Goal: Transaction & Acquisition: Subscribe to service/newsletter

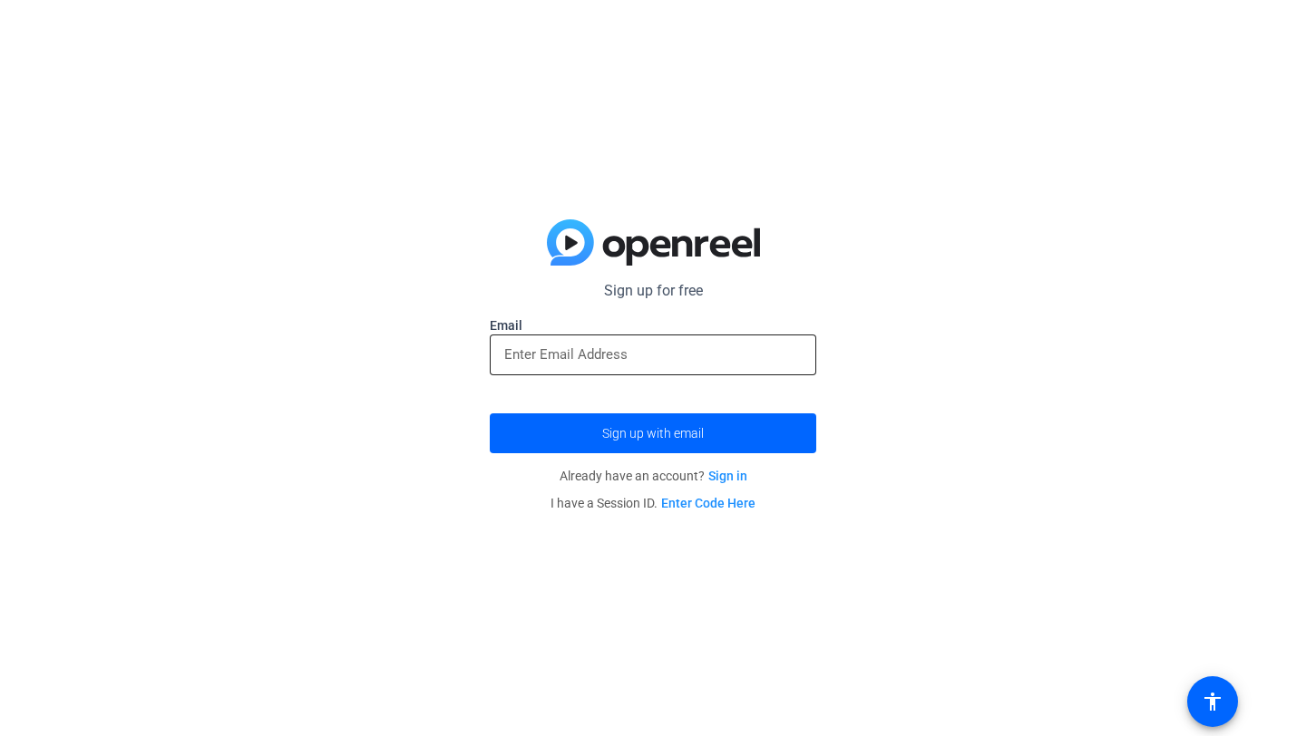
click at [682, 339] on div at bounding box center [652, 355] width 297 height 41
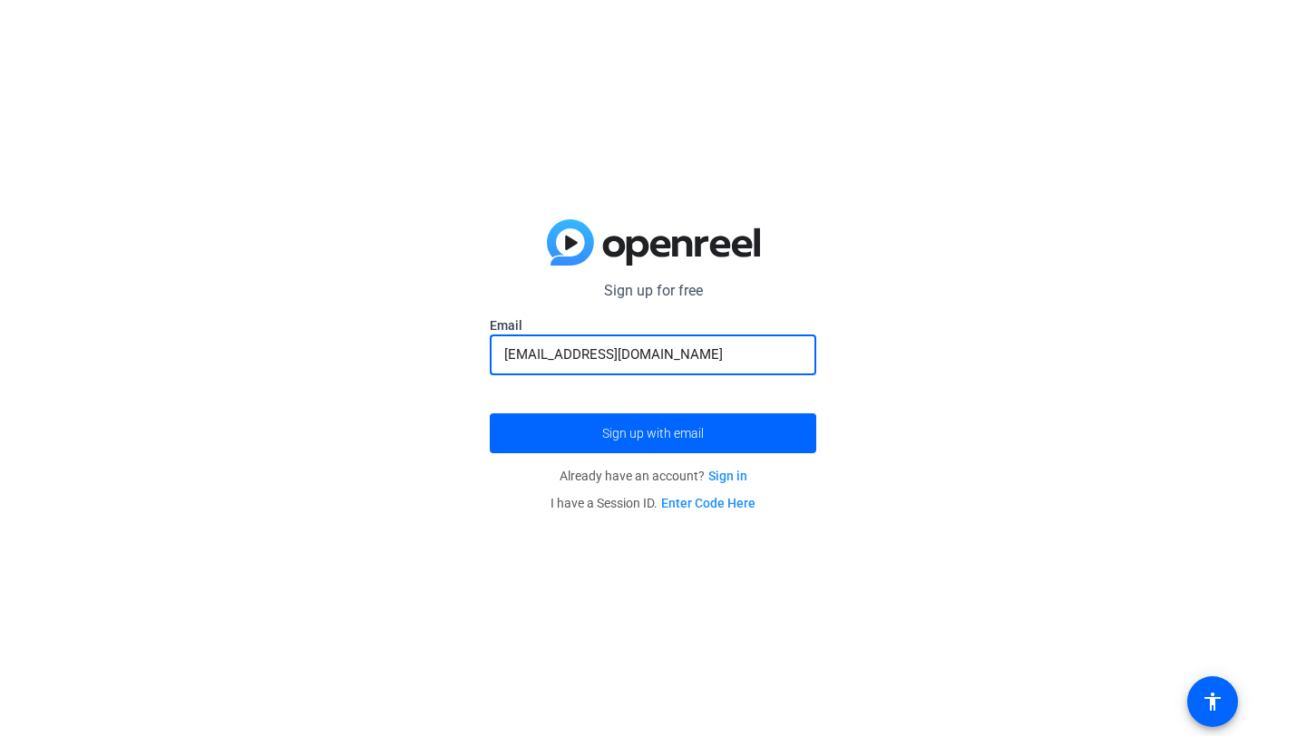
type input "[EMAIL_ADDRESS][DOMAIN_NAME]"
click at [490, 414] on button "Sign up with email" at bounding box center [653, 434] width 326 height 40
click at [550, 360] on input "email" at bounding box center [652, 355] width 297 height 22
click at [613, 356] on input "[EMAIL_ADDRESS][DOMAIN_NAME]" at bounding box center [652, 355] width 297 height 22
click at [673, 344] on input "[EMAIL_ADDRESS][DOMAIN_NAME]" at bounding box center [652, 355] width 297 height 22
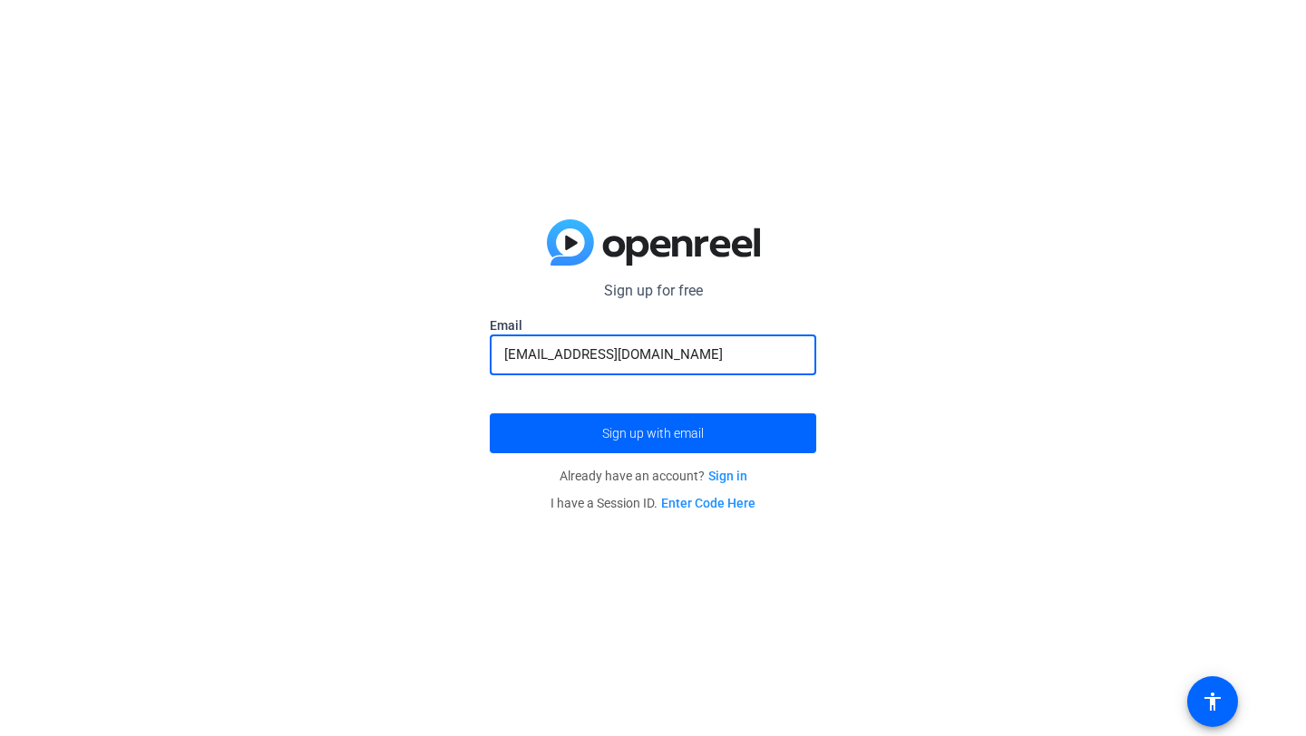
click at [653, 364] on input "[EMAIL_ADDRESS][DOMAIN_NAME]" at bounding box center [652, 355] width 297 height 22
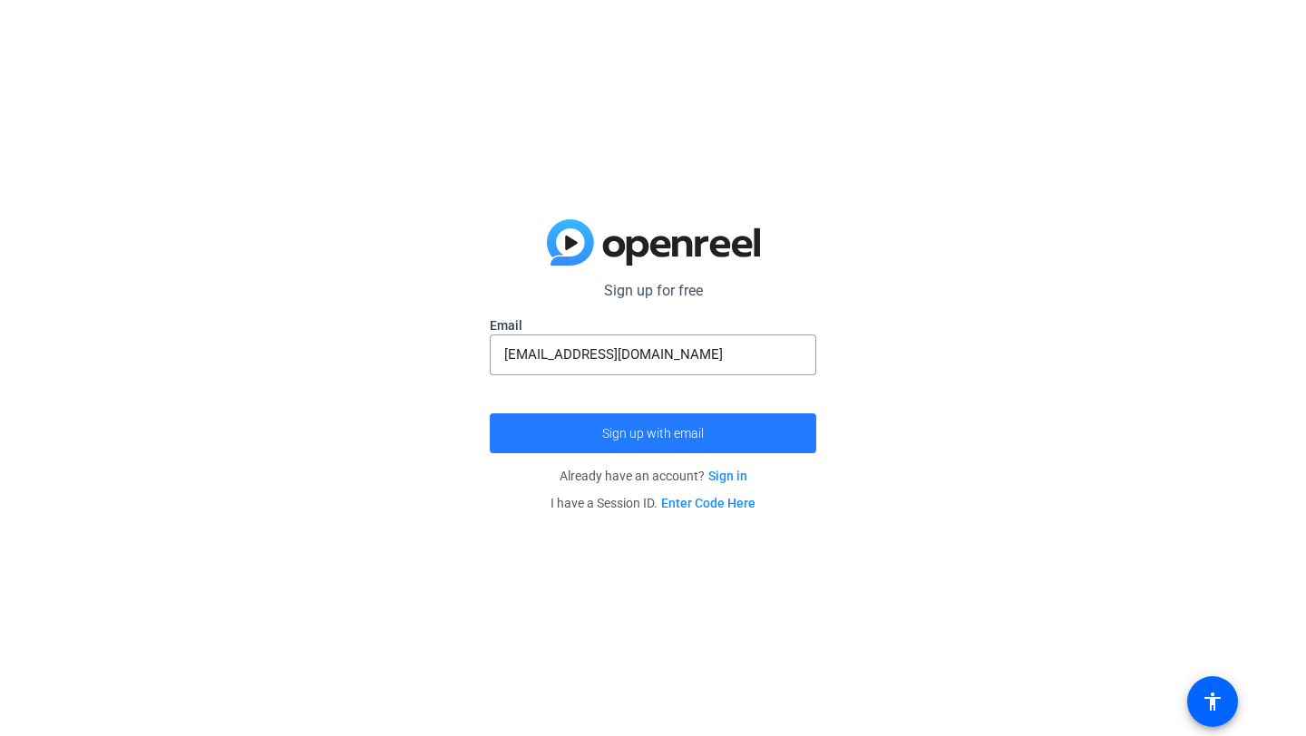
click at [674, 445] on span "submit" at bounding box center [653, 434] width 326 height 44
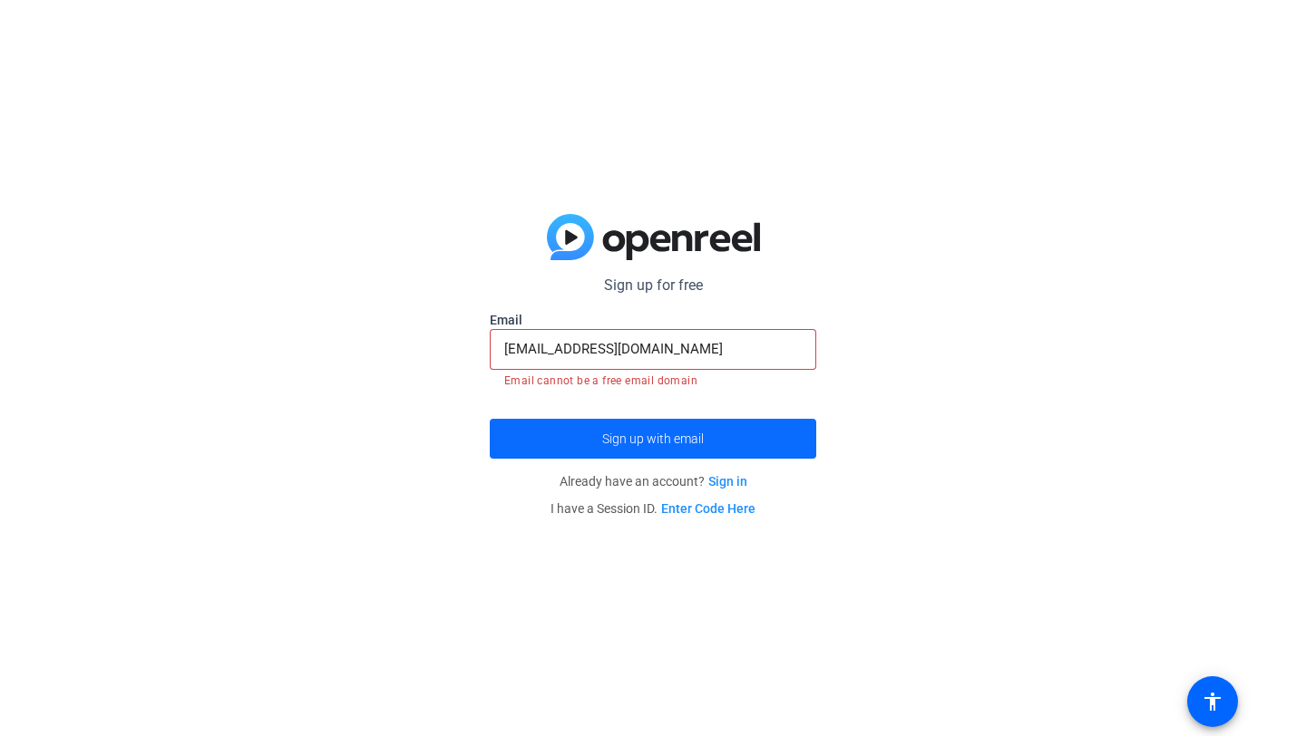
click at [524, 424] on span "submit" at bounding box center [653, 439] width 326 height 44
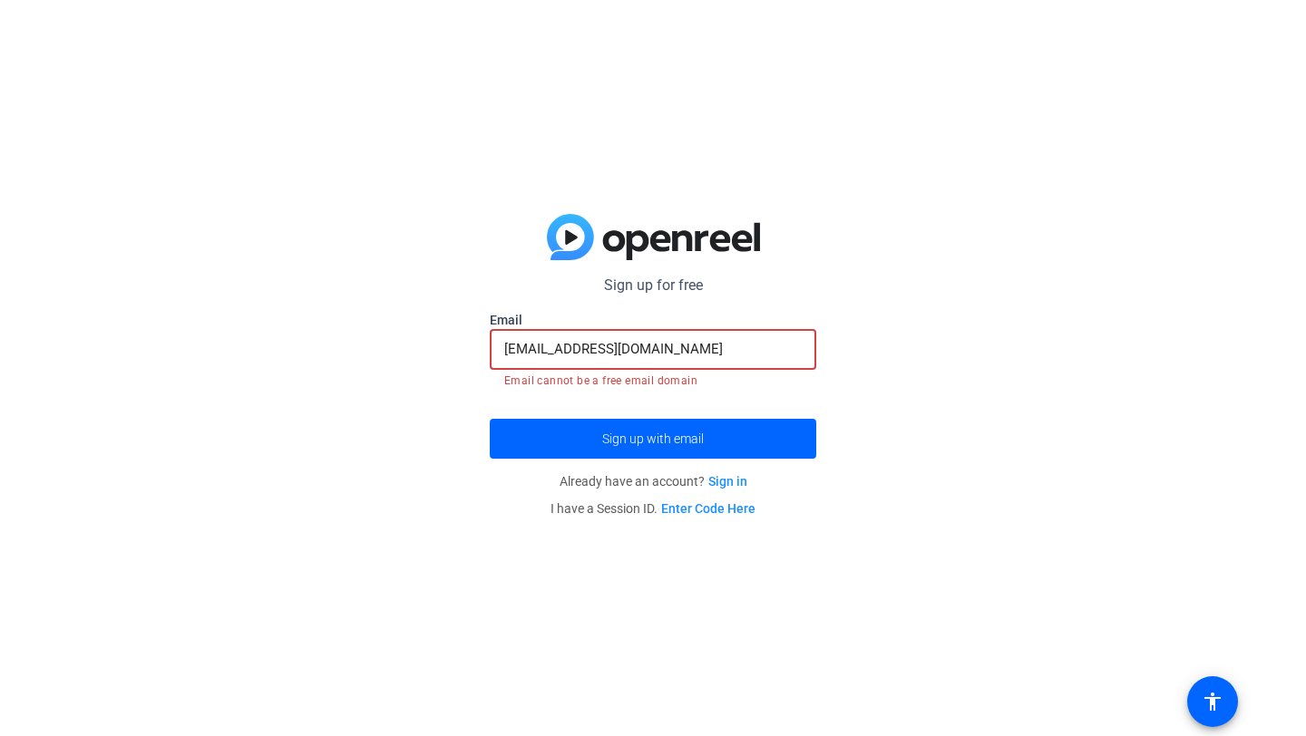
click at [658, 349] on input "[EMAIL_ADDRESS][DOMAIN_NAME]" at bounding box center [652, 349] width 297 height 22
click at [611, 352] on input "[EMAIL_ADDRESS][DOMAIN_NAME]" at bounding box center [652, 349] width 297 height 22
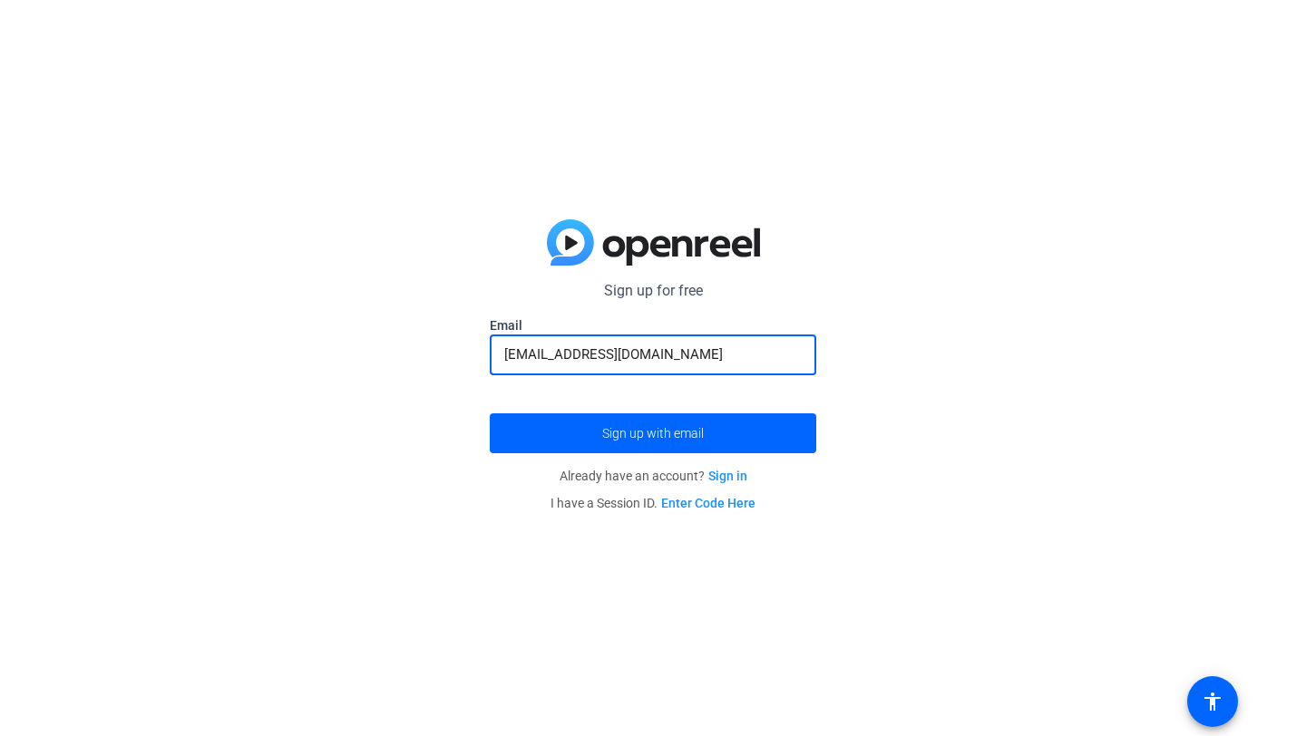
type input "[EMAIL_ADDRESS][DOMAIN_NAME]"
click at [666, 368] on div "[EMAIL_ADDRESS][DOMAIN_NAME]" at bounding box center [652, 355] width 297 height 41
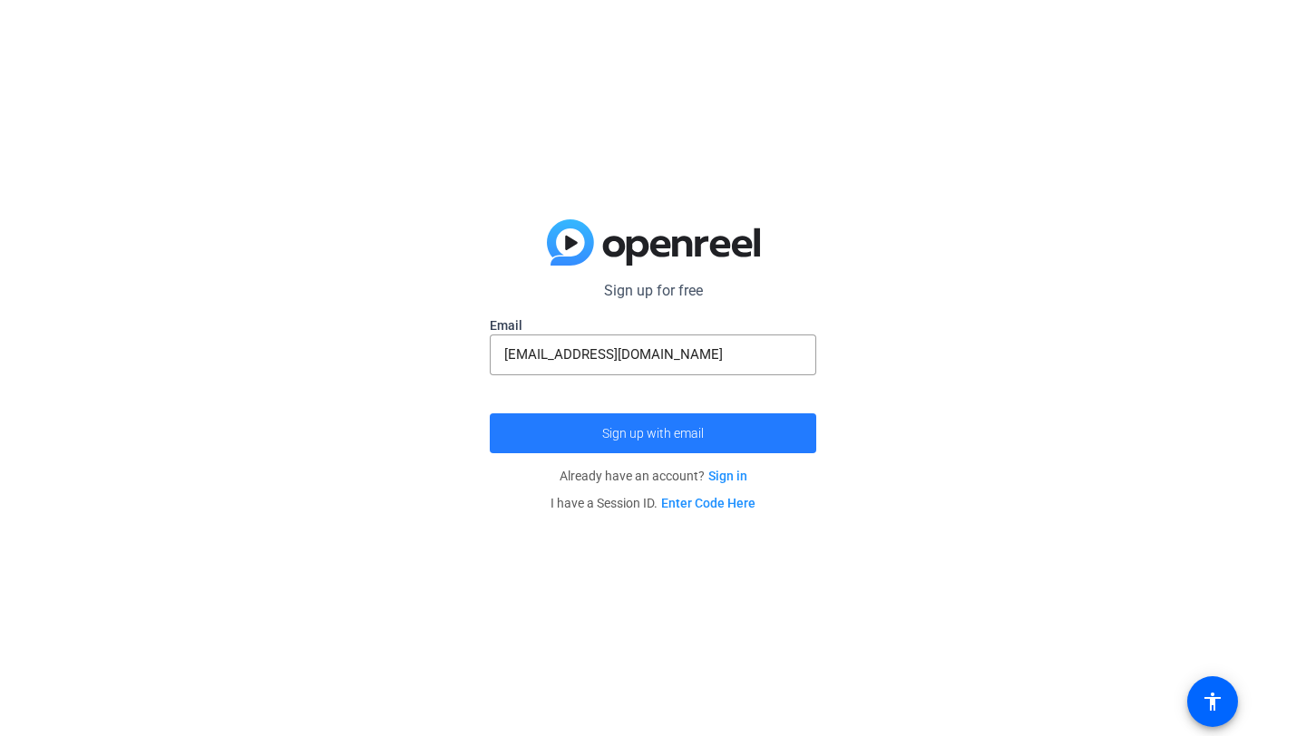
click at [627, 434] on span "Sign up with email" at bounding box center [653, 434] width 102 height 0
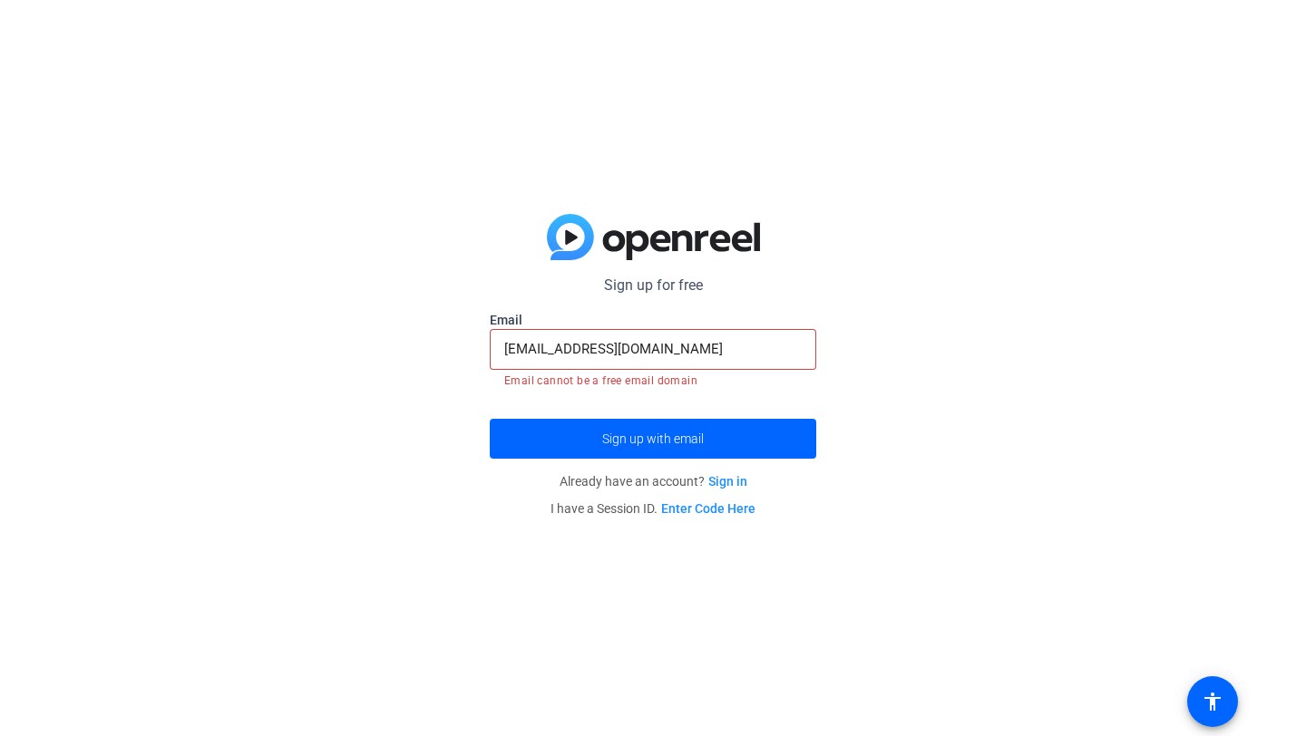
click at [733, 474] on link "Sign in" at bounding box center [727, 481] width 39 height 15
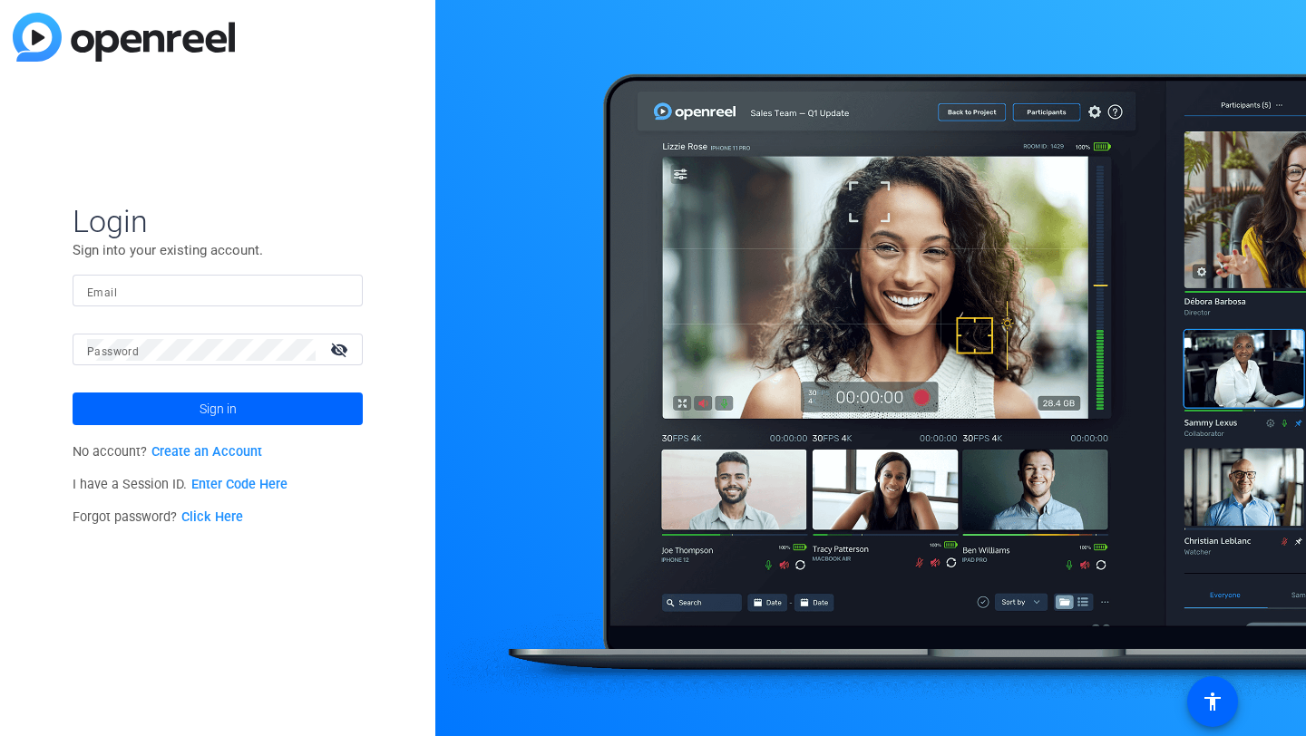
click at [244, 453] on link "Create an Account" at bounding box center [206, 451] width 111 height 15
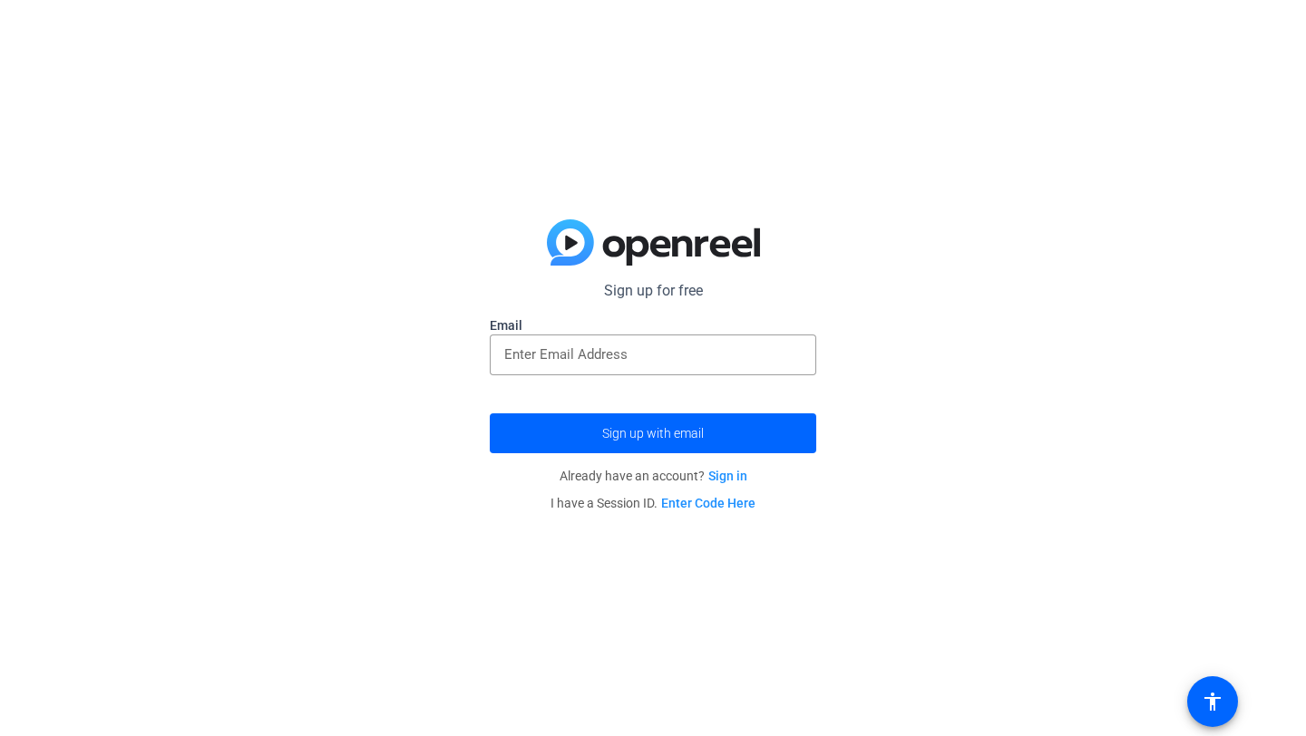
click at [722, 476] on link "Sign in" at bounding box center [727, 476] width 39 height 15
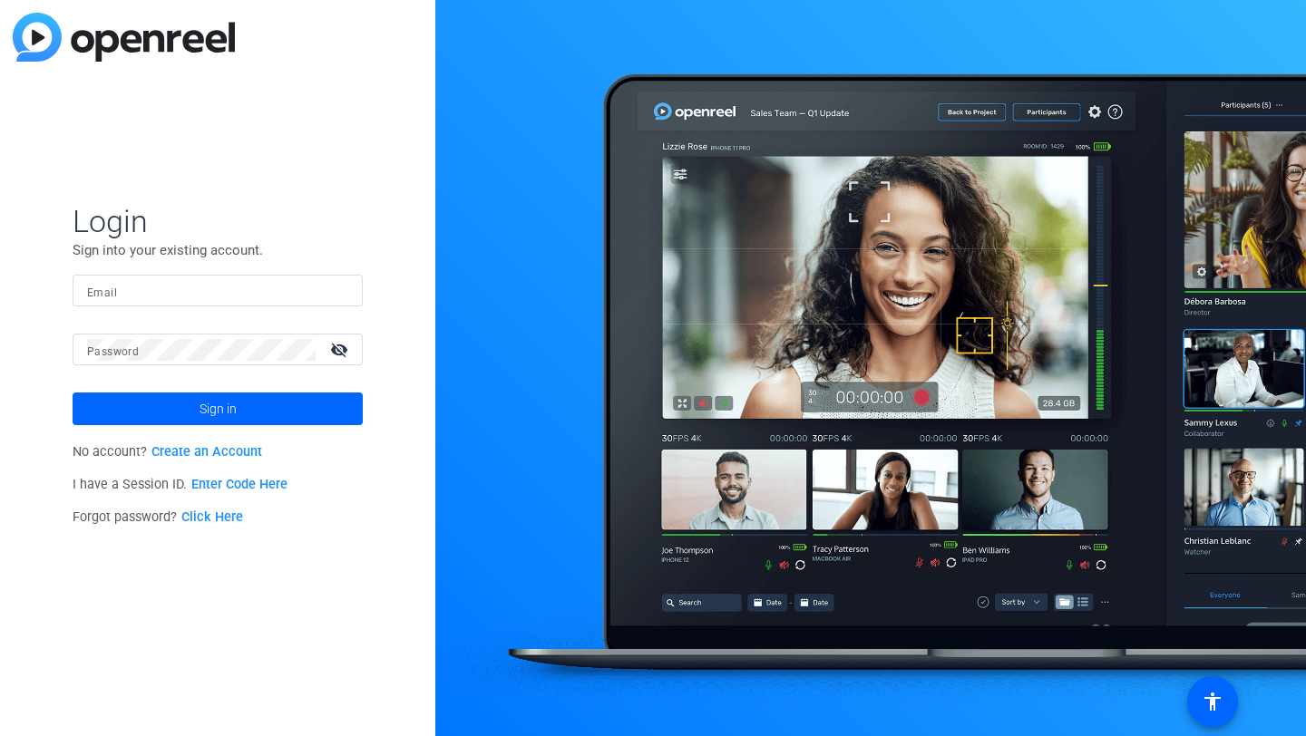
click at [187, 293] on input "Email" at bounding box center [217, 291] width 261 height 22
